Goal: Entertainment & Leisure: Consume media (video, audio)

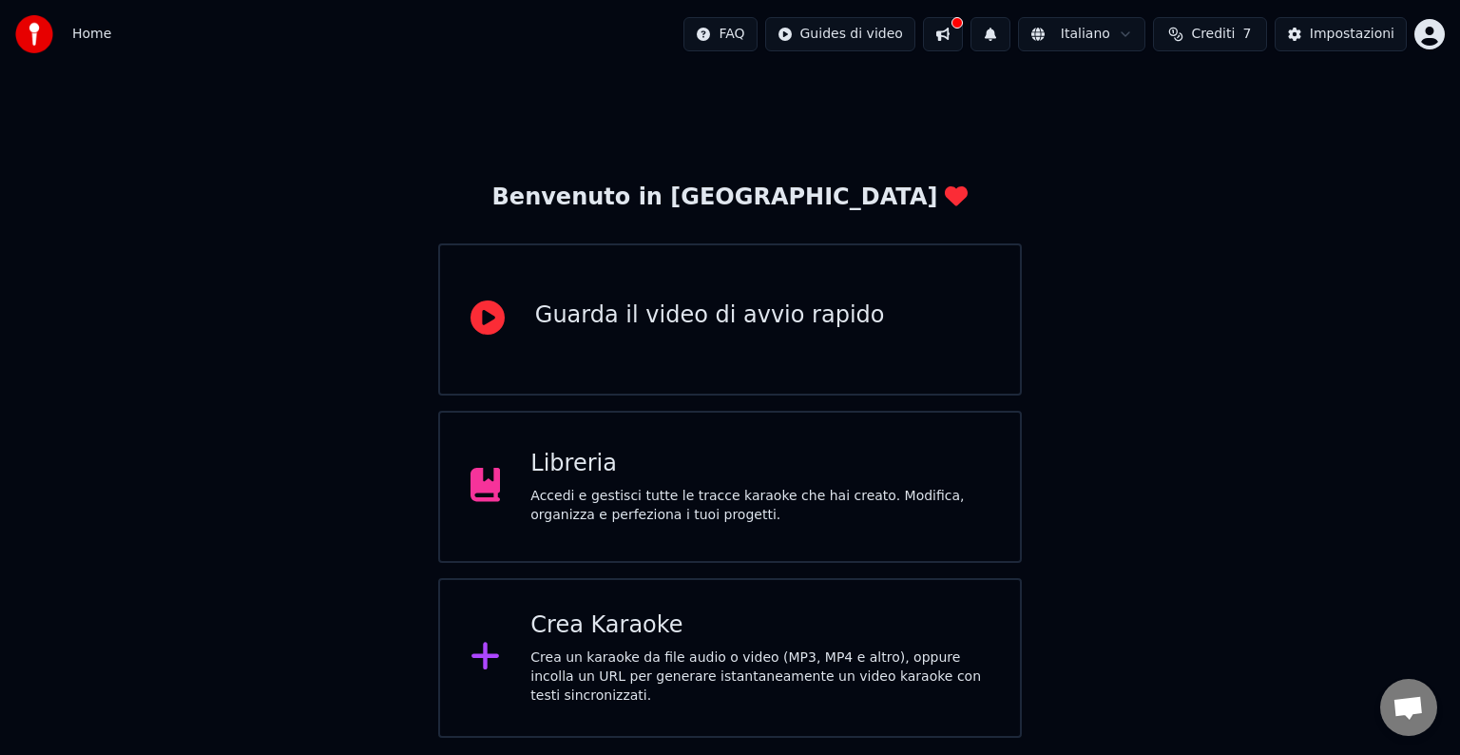
click at [719, 496] on div "Accedi e gestisci tutte le tracce karaoke che hai creato. Modifica, organizza e…" at bounding box center [759, 506] width 459 height 38
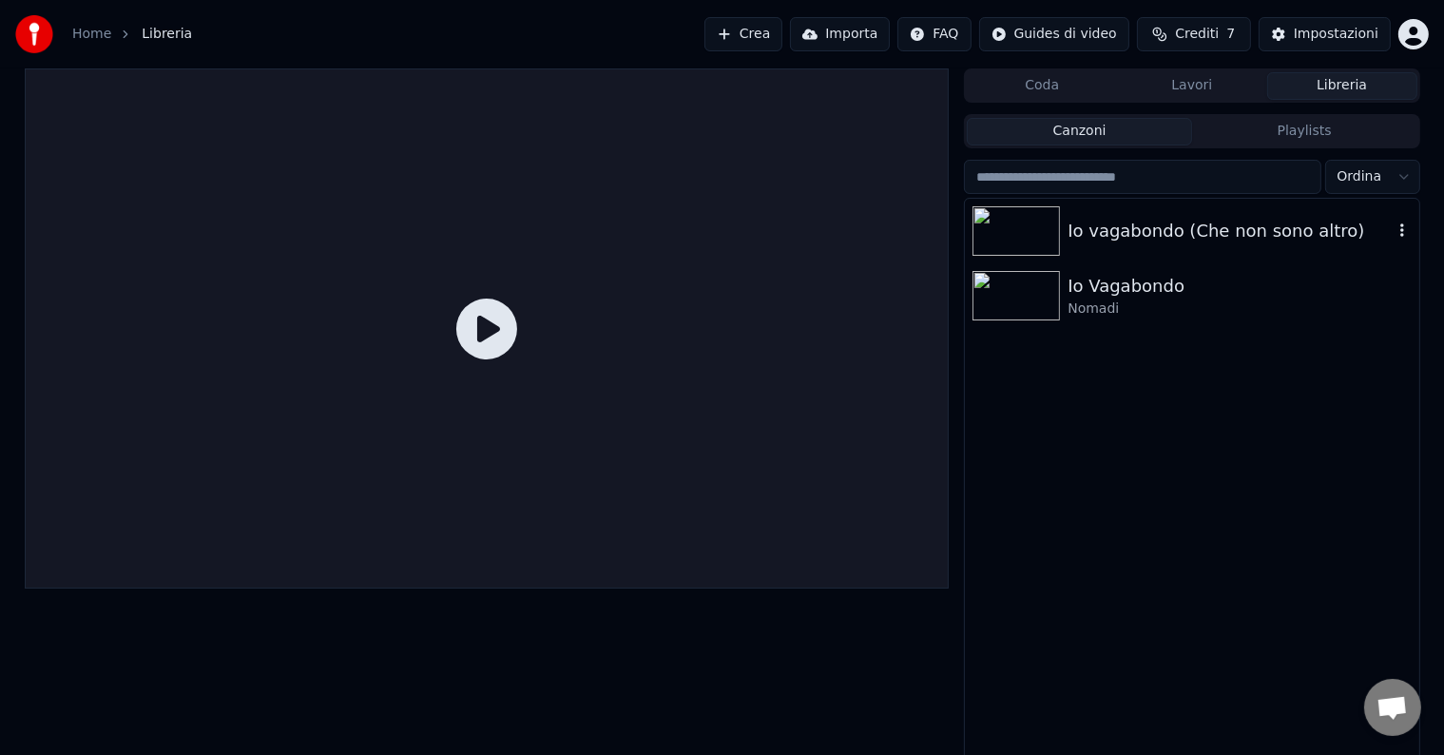
click at [1019, 217] on img at bounding box center [1015, 230] width 87 height 49
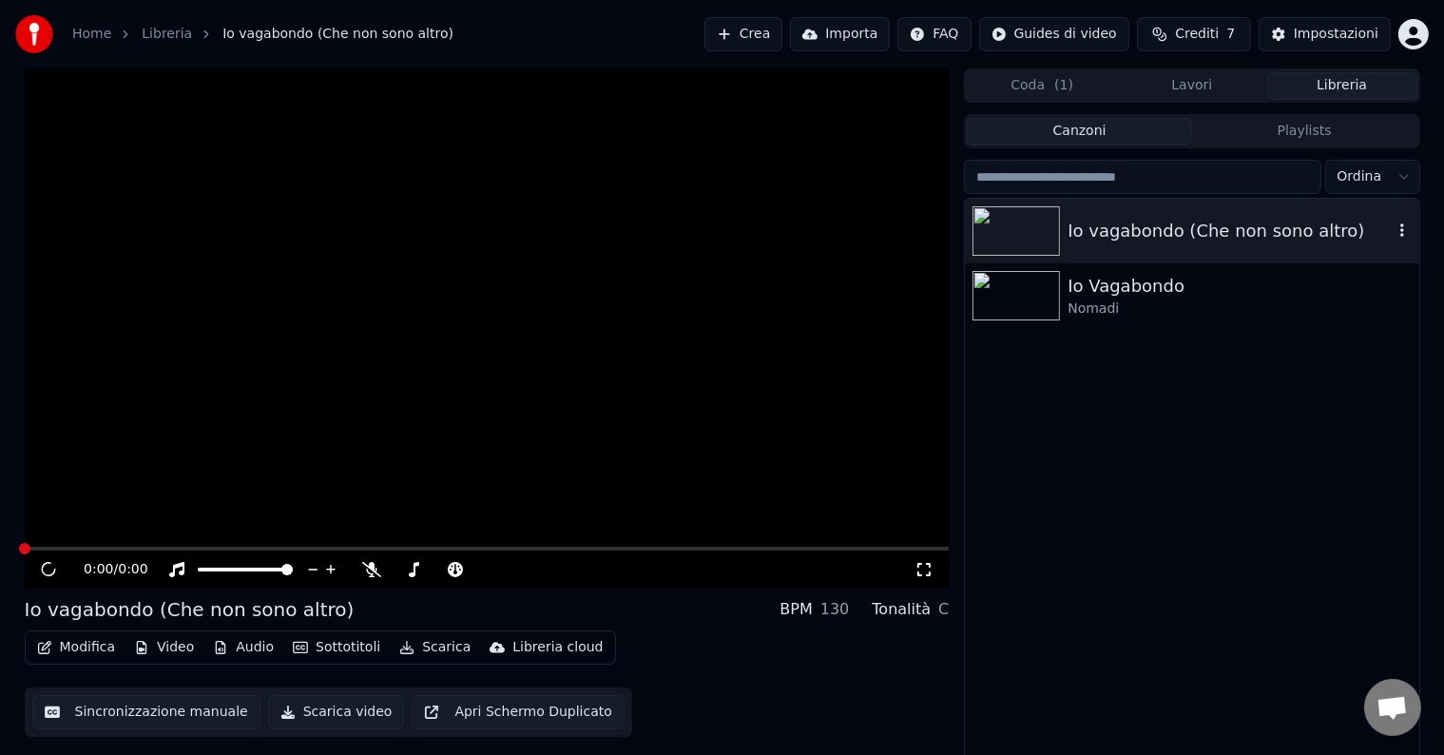
click at [1019, 217] on img at bounding box center [1015, 230] width 87 height 49
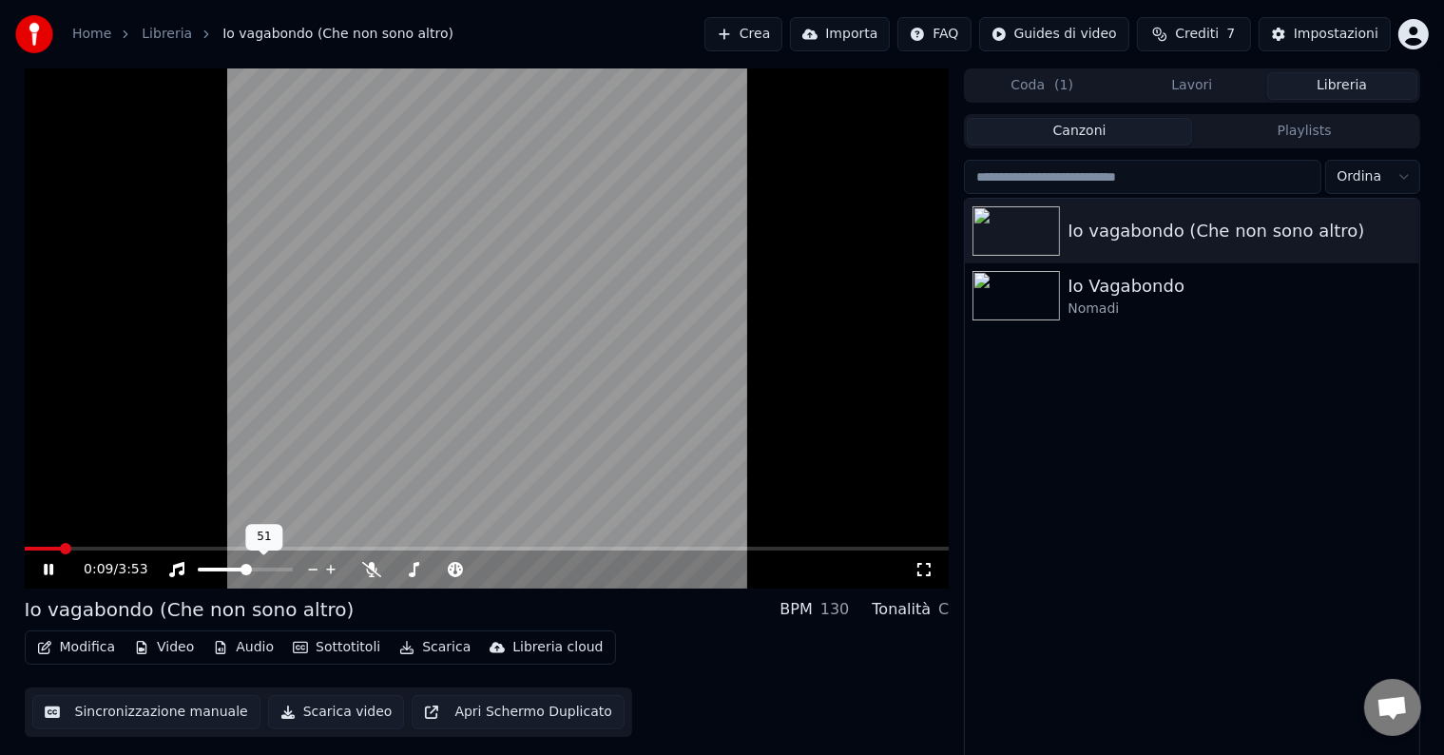
click at [246, 571] on span at bounding box center [222, 569] width 48 height 4
